Goal: Task Accomplishment & Management: Manage account settings

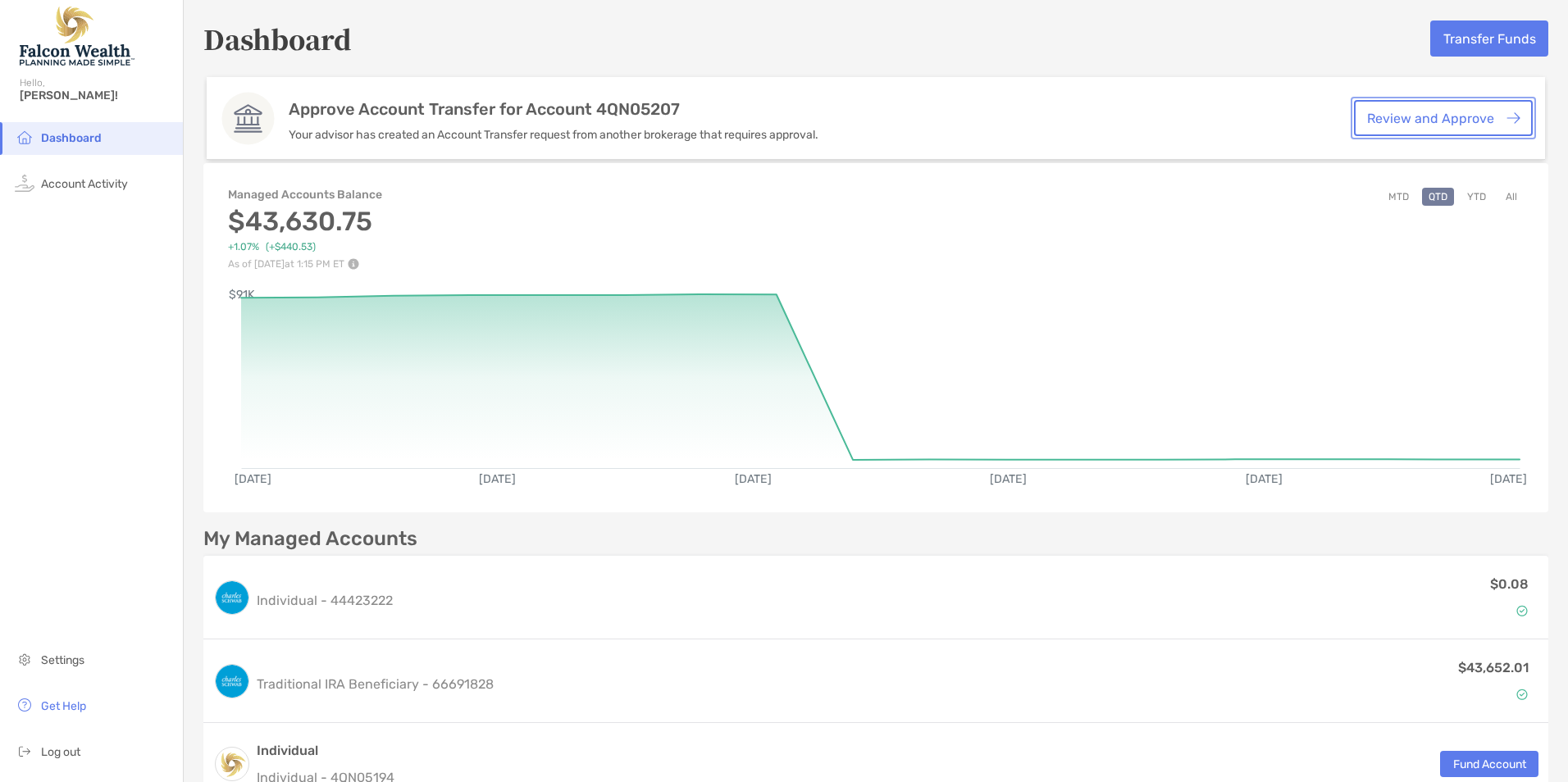
click at [1448, 113] on link "Review and Approve" at bounding box center [1443, 119] width 179 height 36
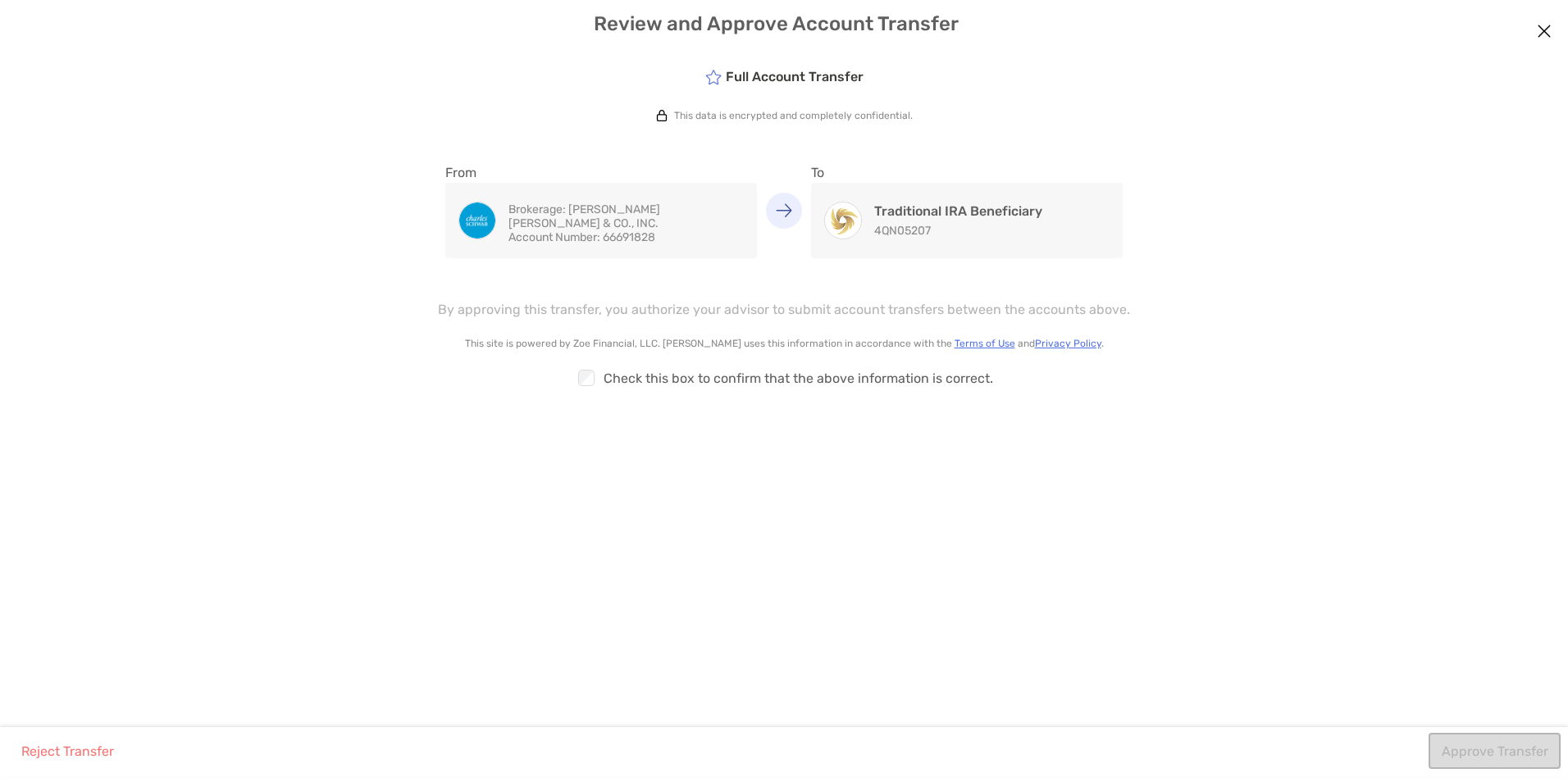
click at [601, 377] on div "Checkbox" at bounding box center [588, 378] width 29 height 22
click at [1462, 736] on button "Approve Transfer" at bounding box center [1494, 751] width 132 height 36
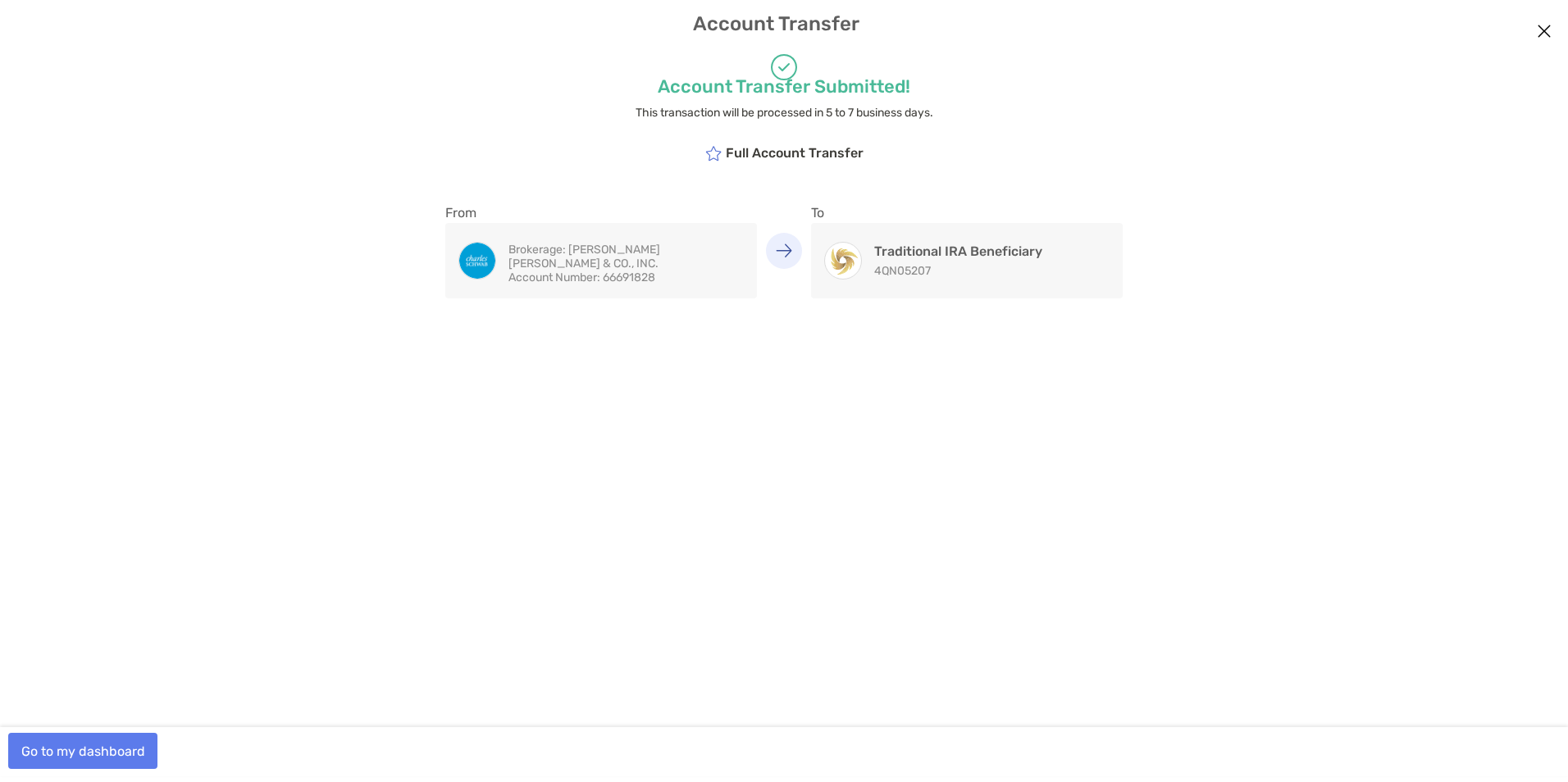
click at [1550, 29] on icon "Close modal" at bounding box center [1544, 31] width 15 height 20
